Goal: Information Seeking & Learning: Check status

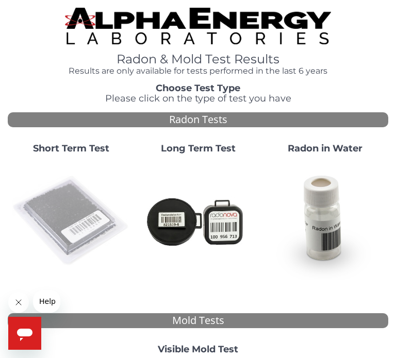
click at [75, 214] on img at bounding box center [71, 221] width 119 height 119
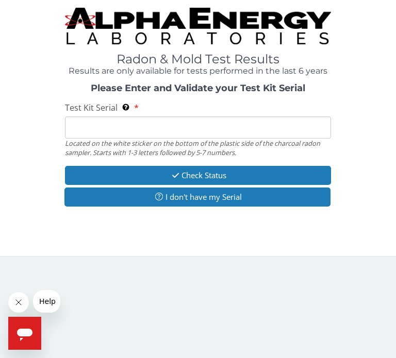
click at [230, 124] on input "Test Kit Serial Located on the white sticker on the bottom of the plastic side …" at bounding box center [198, 128] width 267 height 22
click at [197, 126] on input "Test Kit Serial Located on the white sticker on the bottom of the plastic side …" at bounding box center [198, 128] width 267 height 22
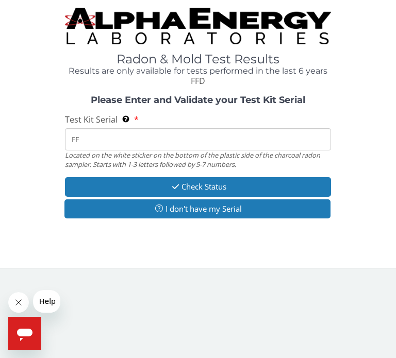
type input "F"
type input "FE482234"
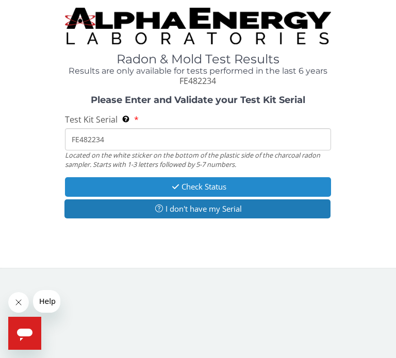
click at [206, 184] on button "Check Status" at bounding box center [198, 186] width 267 height 19
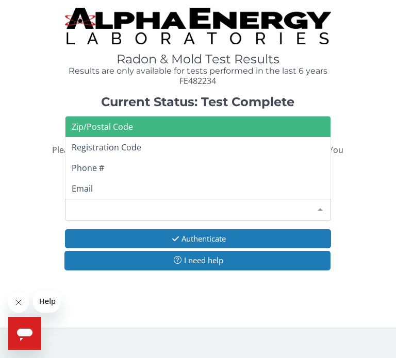
click at [127, 199] on div "Please make a selection" at bounding box center [198, 210] width 267 height 22
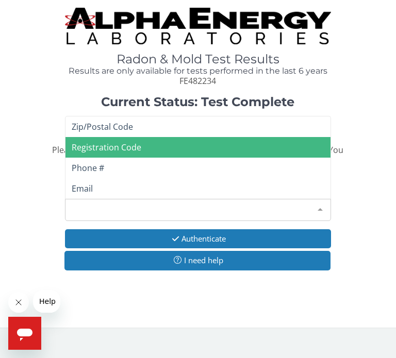
click at [102, 142] on span "Registration Code" at bounding box center [107, 147] width 70 height 11
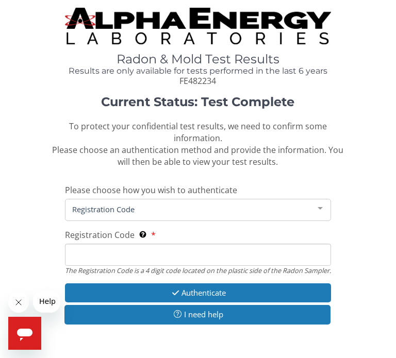
click at [92, 244] on input "Registration Code The Registration Code is a 4 digit code located on the plasti…" at bounding box center [198, 255] width 267 height 22
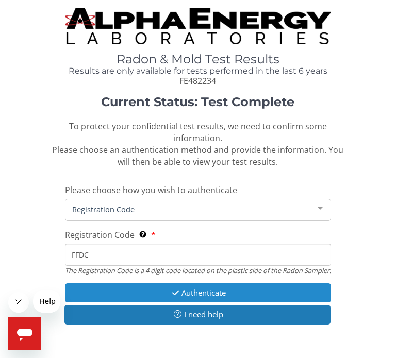
type input "FFDC"
click at [201, 292] on button "Authenticate" at bounding box center [198, 293] width 267 height 19
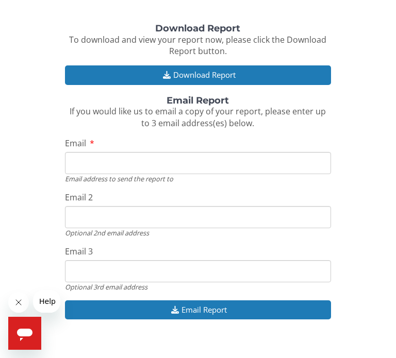
scroll to position [124, 0]
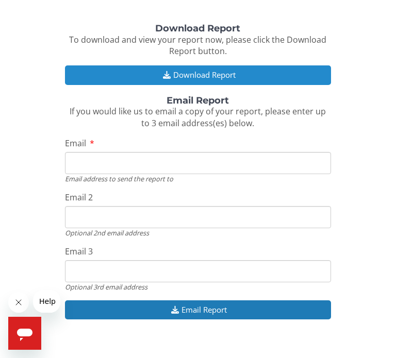
click at [221, 82] on button "Download Report" at bounding box center [198, 74] width 267 height 19
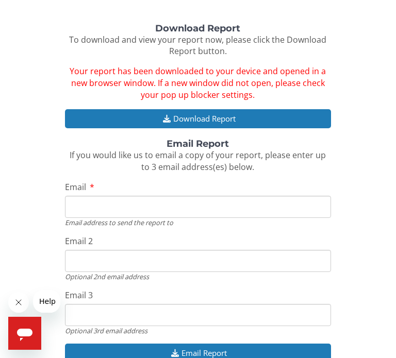
click at [21, 339] on icon "Open messaging window" at bounding box center [24, 335] width 15 height 12
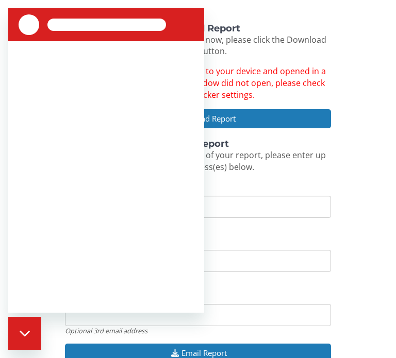
scroll to position [0, 0]
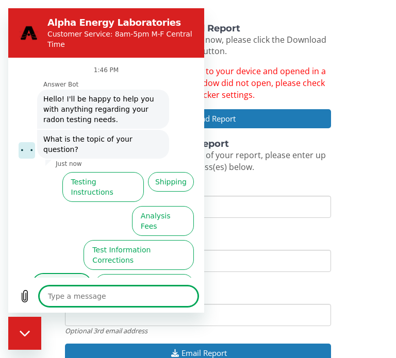
click at [51, 274] on button "Test Results" at bounding box center [62, 289] width 58 height 30
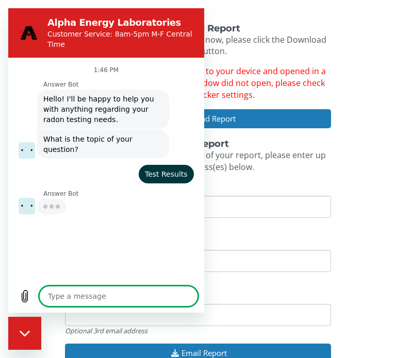
click at [68, 298] on textarea at bounding box center [118, 296] width 159 height 21
type textarea "x"
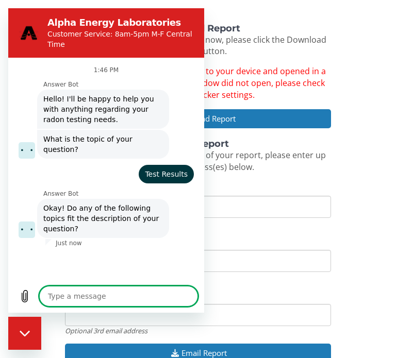
click at [66, 297] on textarea at bounding box center [118, 296] width 159 height 21
type textarea "T"
type textarea "x"
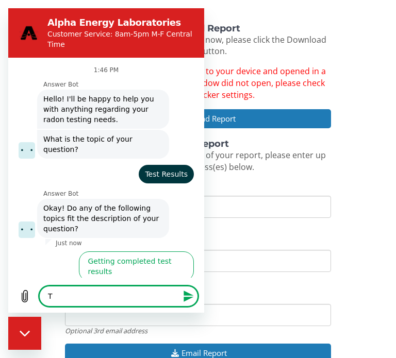
scroll to position [35, 0]
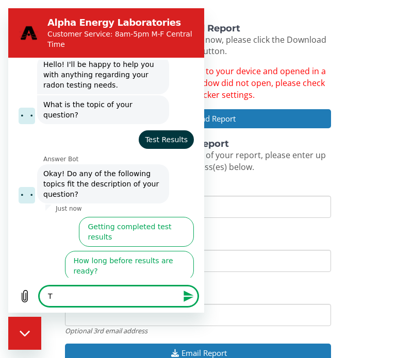
type textarea "Th"
type textarea "x"
type textarea "The"
type textarea "x"
type textarea "The"
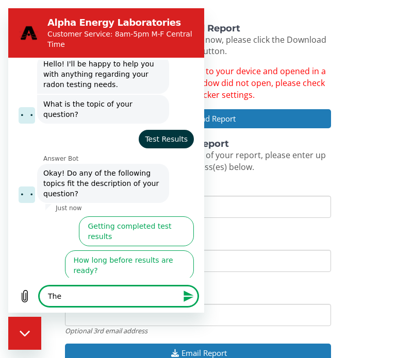
type textarea "x"
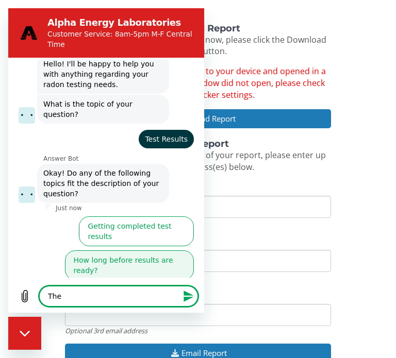
type textarea "The"
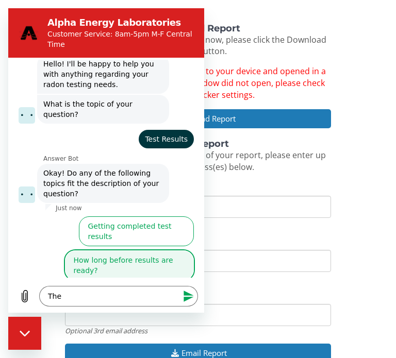
click at [120, 251] on button "How long before results are ready?" at bounding box center [129, 266] width 129 height 30
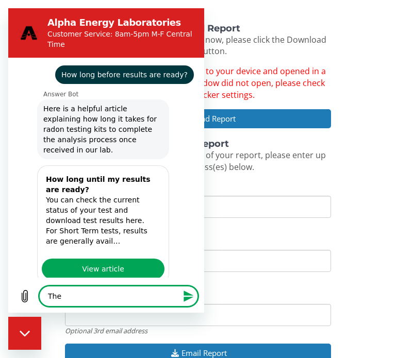
scroll to position [204, 0]
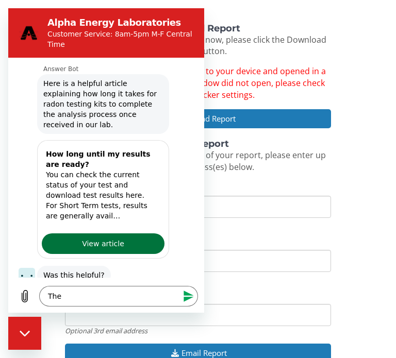
click at [120, 238] on span "View article" at bounding box center [103, 244] width 42 height 12
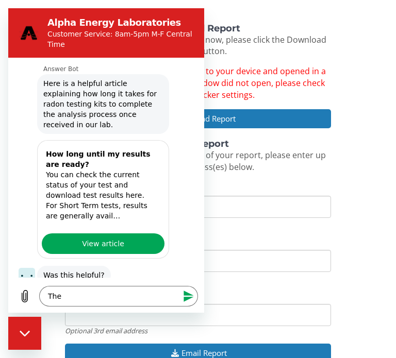
type textarea "x"
click at [67, 299] on textarea "The" at bounding box center [118, 296] width 159 height 21
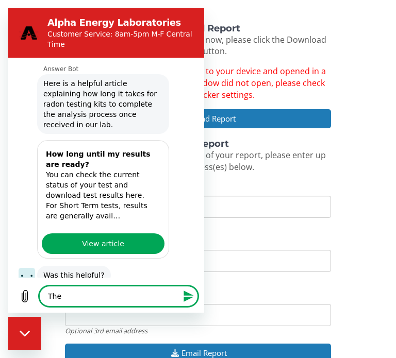
type textarea "The P"
type textarea "x"
type textarea "The PD"
type textarea "x"
type textarea "The PDF"
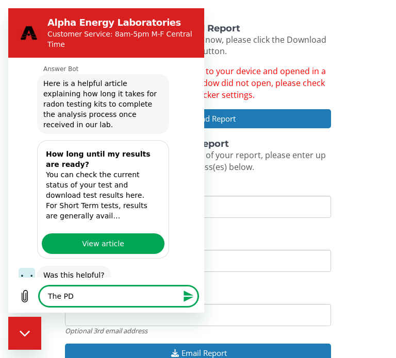
type textarea "x"
type textarea "The PDF"
type textarea "x"
type textarea "The PDF w"
type textarea "x"
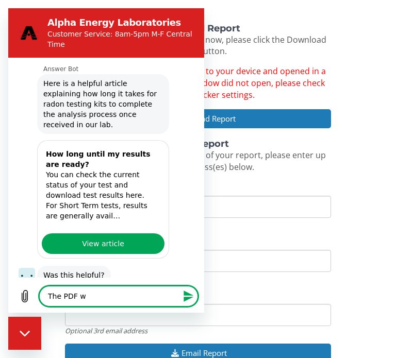
type textarea "The PDF wo"
type textarea "x"
type textarea "The PDF won"
type textarea "x"
type textarea "The PDF wont"
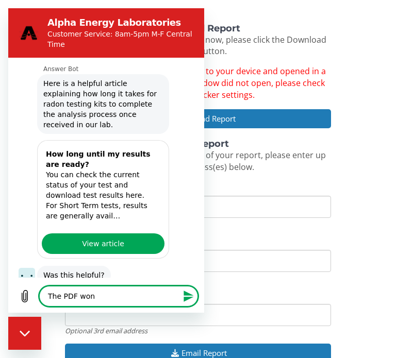
type textarea "x"
type textarea "The PDF wont"
type textarea "x"
type textarea "The PDF wont"
type textarea "x"
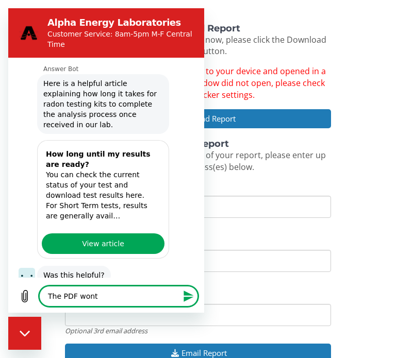
type textarea "The PDF won"
type textarea "x"
type textarea "The PDF wo"
type textarea "x"
type textarea "The PDF w"
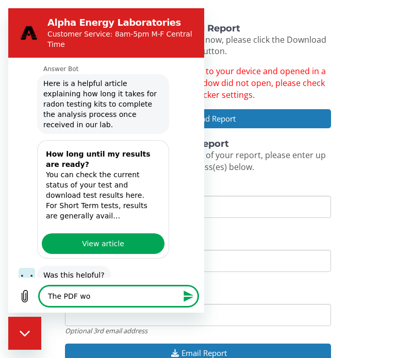
type textarea "x"
type textarea "The PDF"
type textarea "x"
type textarea "The PDF"
type textarea "x"
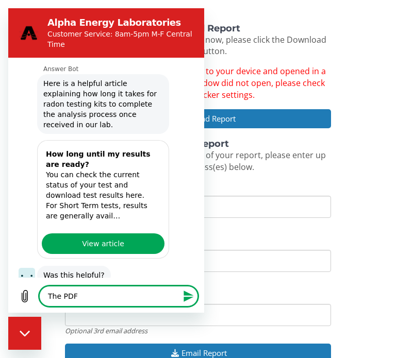
type textarea "The PD"
type textarea "x"
type textarea "The P"
type textarea "x"
type textarea "The"
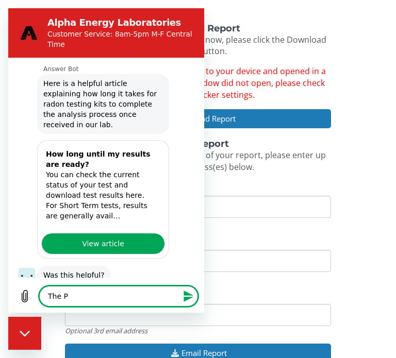
type textarea "x"
type textarea "The"
type textarea "x"
type textarea "Th"
type textarea "x"
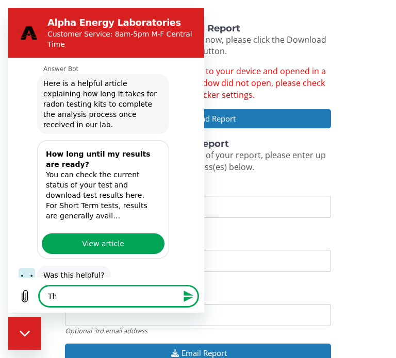
type textarea "T"
type textarea "x"
type textarea "W"
type textarea "x"
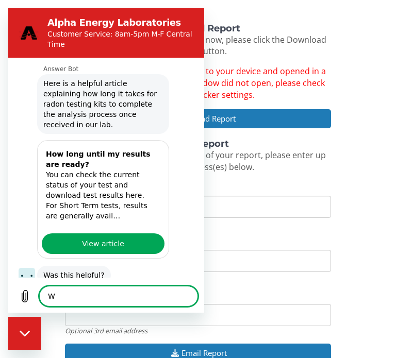
type textarea "Wh"
type textarea "x"
type textarea "Why"
type textarea "x"
type textarea "Why"
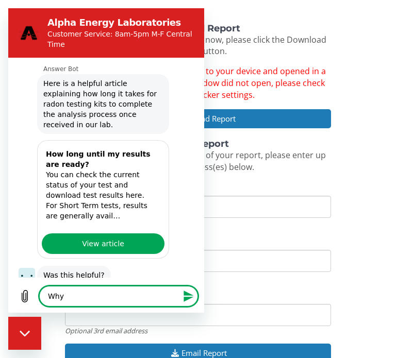
type textarea "x"
type textarea "Why w"
type textarea "x"
type textarea "Why wh"
type textarea "x"
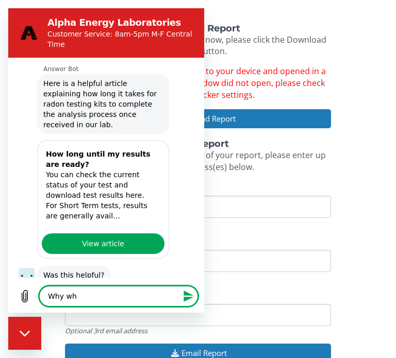
type textarea "Why w"
type textarea "x"
type textarea "Why wo"
type textarea "x"
type textarea "Why won"
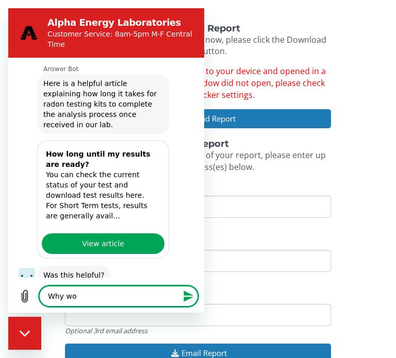
type textarea "x"
type textarea "Why wone"
type textarea "x"
type textarea "Why wone"
type textarea "x"
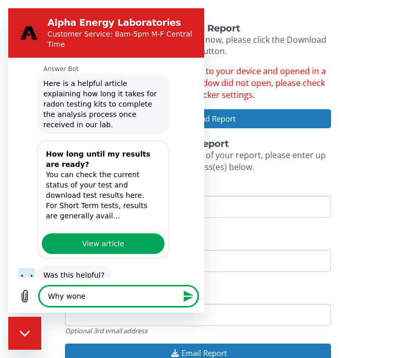
type textarea "Why wone t"
type textarea "x"
type textarea "Why wone th"
type textarea "x"
type textarea "Why wone the"
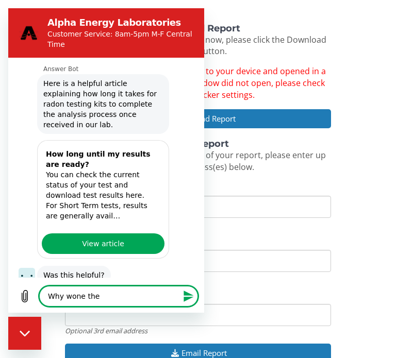
type textarea "x"
type textarea "Why wone the"
type textarea "x"
type textarea "Why wone the"
type textarea "x"
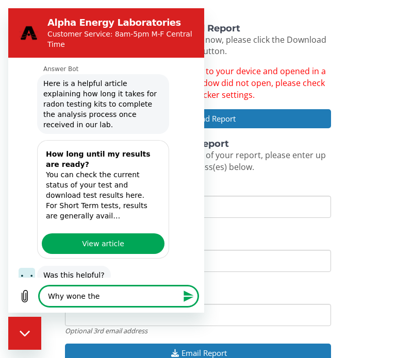
type textarea "Why wone th"
type textarea "x"
type textarea "Why wone t"
type textarea "x"
type textarea "Why wone"
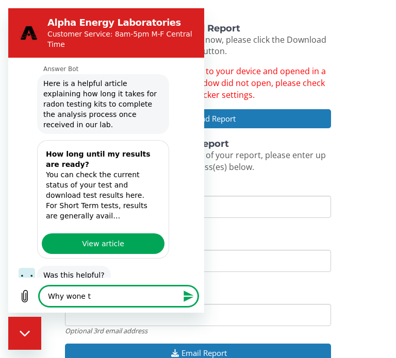
type textarea "x"
type textarea "Why wone"
type textarea "x"
type textarea "Why won"
type textarea "x"
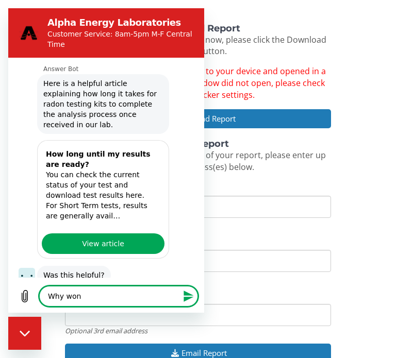
type textarea "Why won'"
type textarea "x"
type textarea "Why won't"
type textarea "x"
type textarea "Why won't"
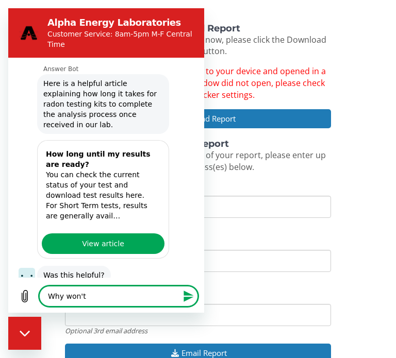
type textarea "x"
type textarea "Why won't t"
type textarea "x"
type textarea "Why won't th"
type textarea "x"
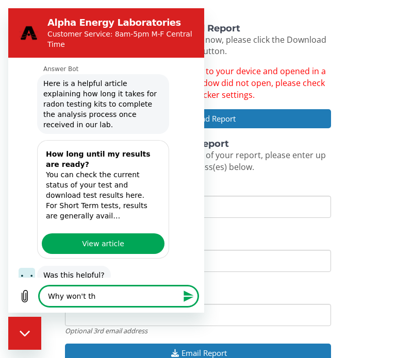
type textarea "Why won't the"
type textarea "x"
type textarea "Why won't the"
type textarea "x"
type textarea "Why won't the P"
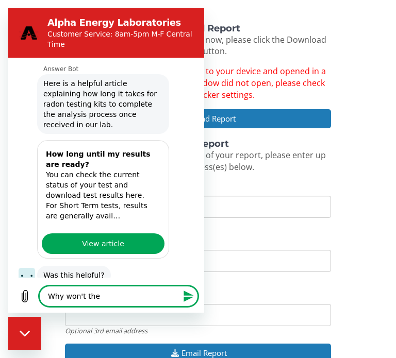
type textarea "x"
type textarea "Why won't the PD"
type textarea "x"
type textarea "Why won't the PDF"
type textarea "x"
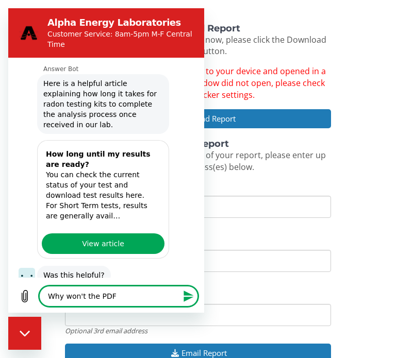
type textarea "Why won't the PDF"
type textarea "x"
type textarea "Why won't the PDF o"
type textarea "x"
type textarea "Why won't the PDF op"
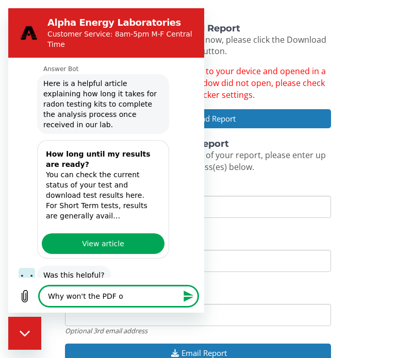
type textarea "x"
type textarea "Why won't the PDF ope"
type textarea "x"
type textarea "Why won't the PDF open"
type textarea "x"
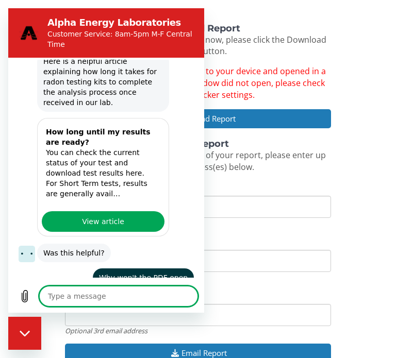
scroll to position [225, 0]
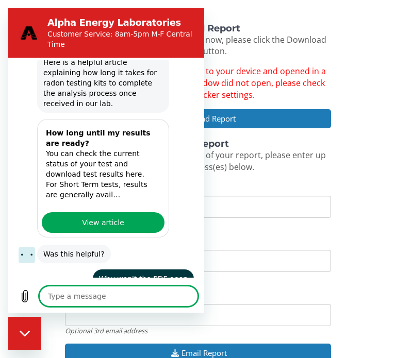
type textarea "x"
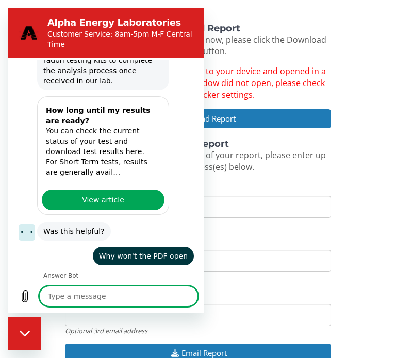
scroll to position [250, 0]
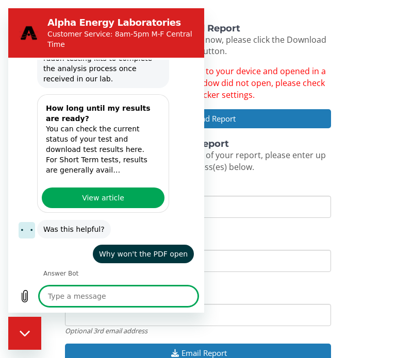
click at [24, 335] on icon "Close messaging window" at bounding box center [24, 333] width 10 height 6
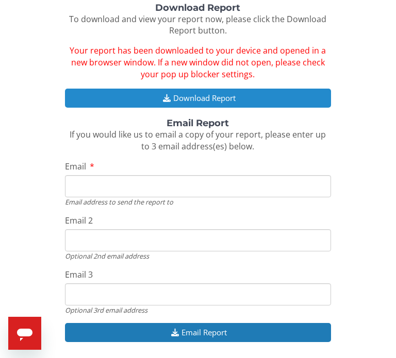
scroll to position [0, 0]
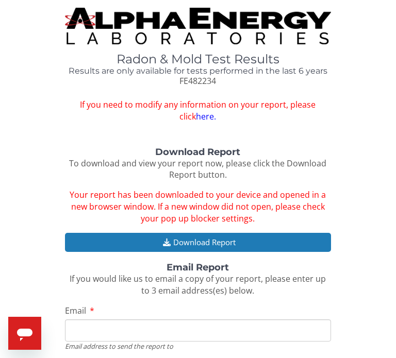
type textarea "x"
